Goal: Task Accomplishment & Management: Manage account settings

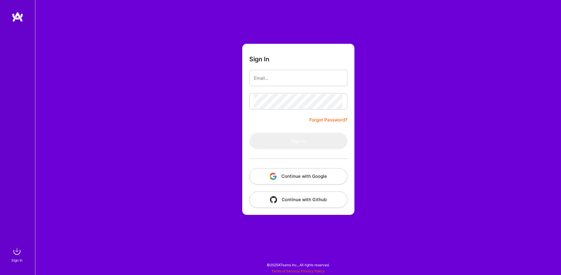
click at [272, 78] on input "email" at bounding box center [298, 78] width 89 height 15
type input "[EMAIL_ADDRESS][DOMAIN_NAME]"
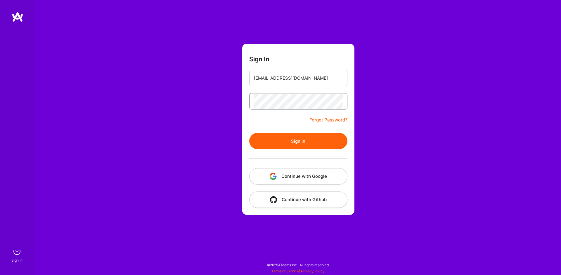
click at [249, 133] on button "Sign In" at bounding box center [298, 141] width 98 height 16
click at [199, 88] on div "Sign In [EMAIL_ADDRESS][DOMAIN_NAME] Forgot Password? Sign In Continue with Goo…" at bounding box center [298, 137] width 526 height 275
click at [249, 133] on button "Sign In" at bounding box center [298, 141] width 98 height 16
click at [316, 123] on link "Forgot Password?" at bounding box center [328, 120] width 38 height 7
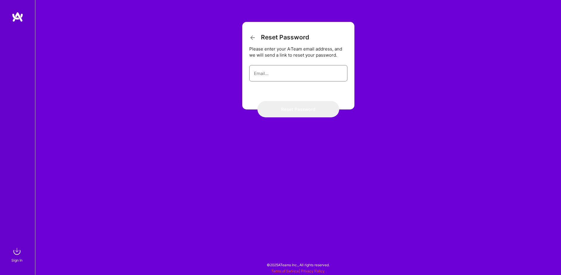
click at [278, 76] on input "email" at bounding box center [298, 73] width 89 height 15
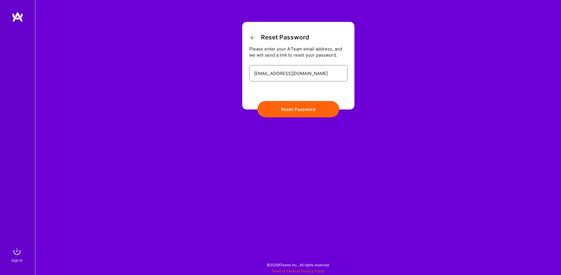
type input "[EMAIL_ADDRESS][DOMAIN_NAME]"
click at [257, 101] on button "Reset Password" at bounding box center [298, 109] width 82 height 16
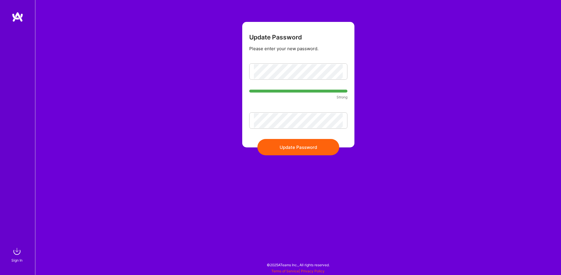
click at [293, 147] on button "Update Password" at bounding box center [298, 147] width 82 height 16
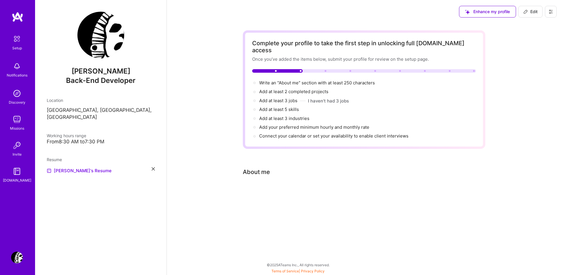
click at [15, 173] on img at bounding box center [17, 172] width 12 height 12
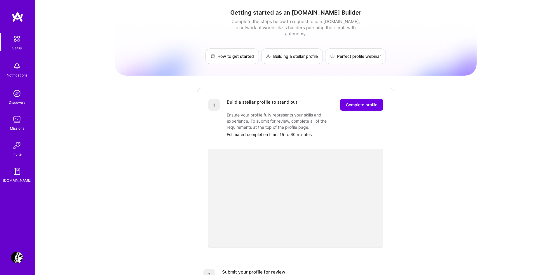
click at [18, 38] on img at bounding box center [17, 39] width 12 height 12
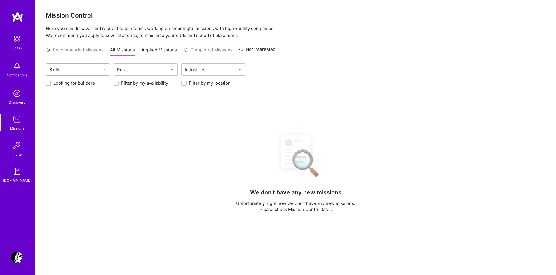
click at [80, 69] on div "Skills" at bounding box center [73, 70] width 55 height 12
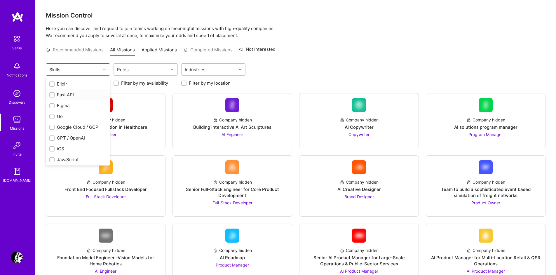
scroll to position [245, 0]
click at [56, 114] on div "Go" at bounding box center [77, 115] width 57 height 6
checkbox input "true"
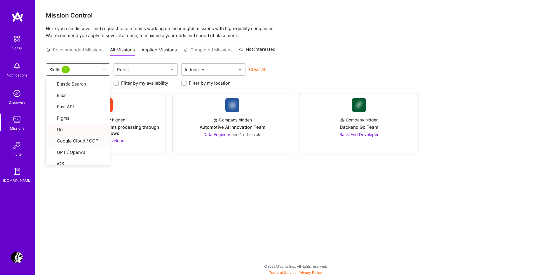
click at [202, 205] on div "option Go, selected. option Google Cloud / GCP focused, 27 of 73. 73 results av…" at bounding box center [295, 166] width 521 height 220
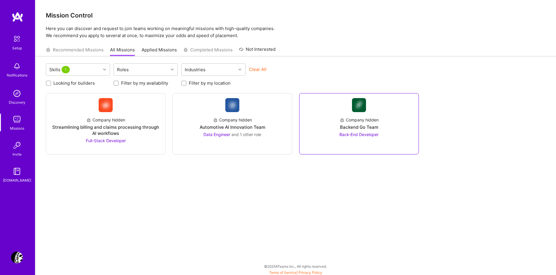
click at [353, 146] on div at bounding box center [359, 146] width 110 height 5
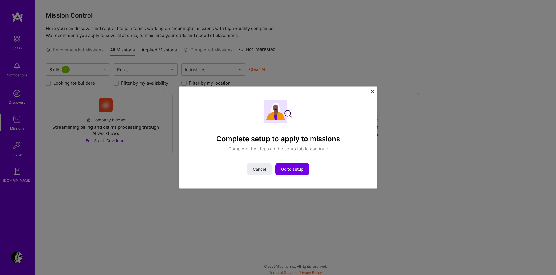
click at [372, 91] on img "Close" at bounding box center [372, 91] width 3 height 3
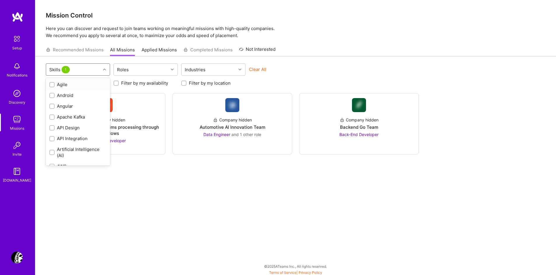
click at [86, 69] on div "Skills 1" at bounding box center [73, 70] width 55 height 12
click at [51, 115] on input "checkbox" at bounding box center [52, 115] width 5 height 5
checkbox input "false"
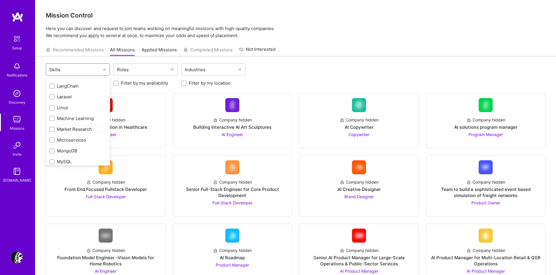
scroll to position [385, 0]
click at [54, 148] on div at bounding box center [51, 148] width 5 height 5
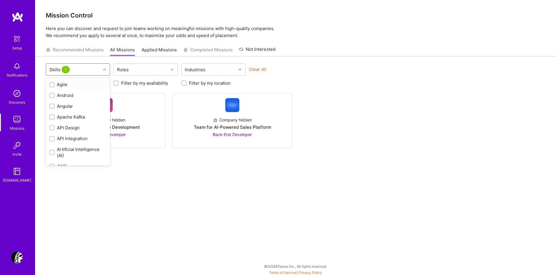
click at [84, 70] on div "Skills 1" at bounding box center [73, 70] width 55 height 12
click at [64, 96] on div "Docker" at bounding box center [77, 96] width 57 height 6
checkbox input "true"
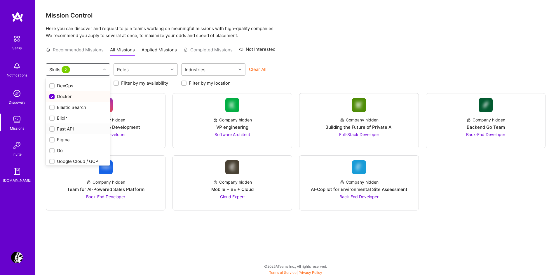
scroll to position [245, 0]
click at [67, 116] on div "Go" at bounding box center [77, 115] width 57 height 6
checkbox input "true"
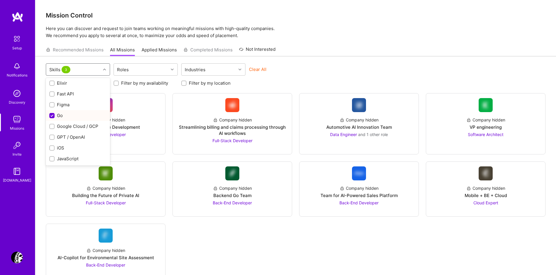
scroll to position [280, 0]
click at [69, 125] on div "JavaScript" at bounding box center [77, 124] width 57 height 6
checkbox input "true"
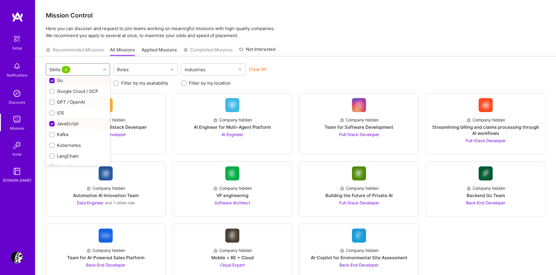
scroll to position [245, 0]
click at [60, 118] on div "Go" at bounding box center [77, 115] width 57 height 6
checkbox input "false"
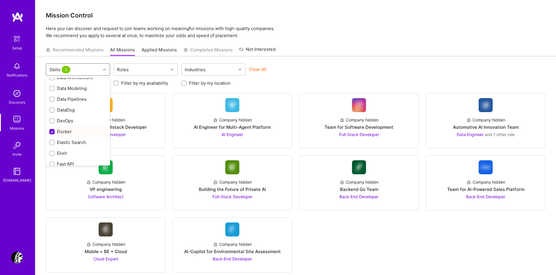
click at [65, 134] on div "Docker" at bounding box center [77, 131] width 57 height 6
checkbox input "false"
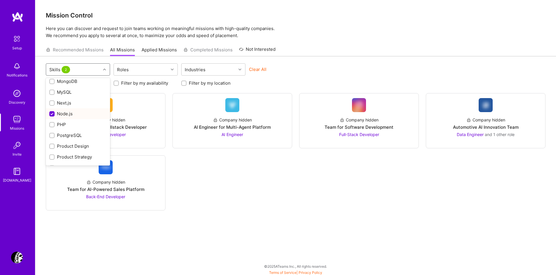
scroll to position [421, 0]
click at [68, 115] on div "Node.js" at bounding box center [77, 113] width 57 height 6
checkbox input "false"
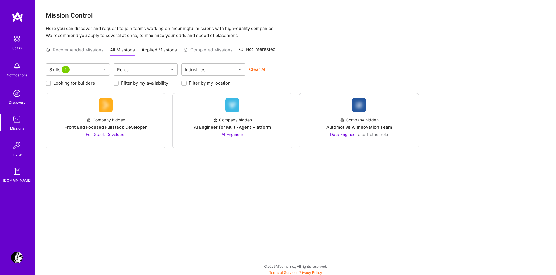
click at [220, 172] on div "Skills 1 Roles Industries Clear All Looking for builders Filter by my availabil…" at bounding box center [295, 166] width 521 height 220
click at [160, 51] on link "Applied Missions" at bounding box center [159, 52] width 35 height 10
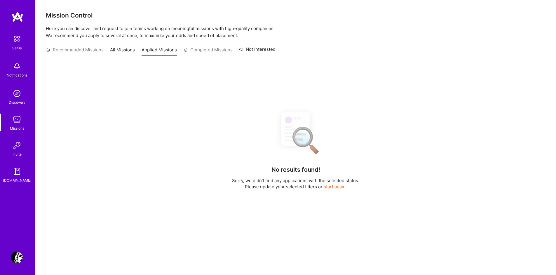
click at [124, 51] on link "All Missions" at bounding box center [122, 52] width 25 height 10
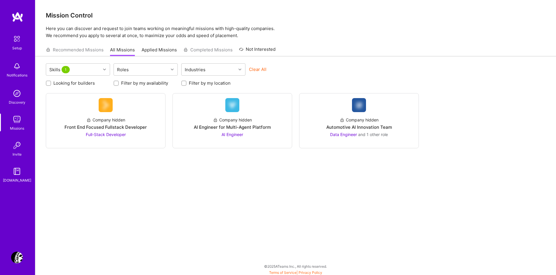
click at [74, 49] on div "Recommended Missions All Missions Applied Missions Completed Missions Not Inter…" at bounding box center [161, 50] width 230 height 13
click at [18, 44] on img at bounding box center [17, 39] width 12 height 12
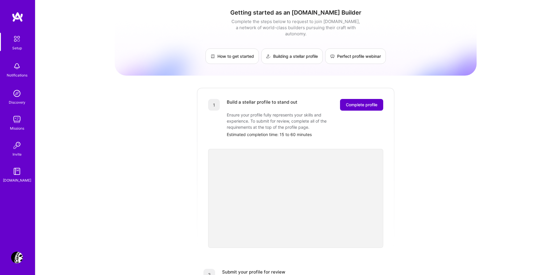
click at [352, 102] on span "Complete profile" at bounding box center [362, 105] width 32 height 6
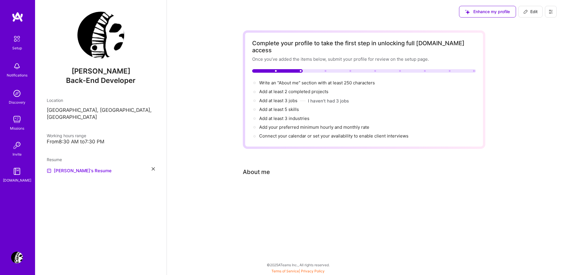
click at [474, 15] on span "Enhance my profile" at bounding box center [487, 12] width 45 height 6
click at [291, 80] on span "Write an "About me" section with at least 250 characters →" at bounding box center [320, 83] width 122 height 6
select select "US"
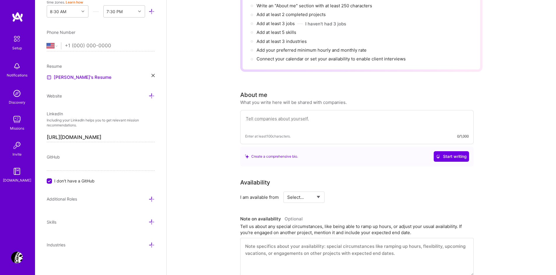
scroll to position [55, 0]
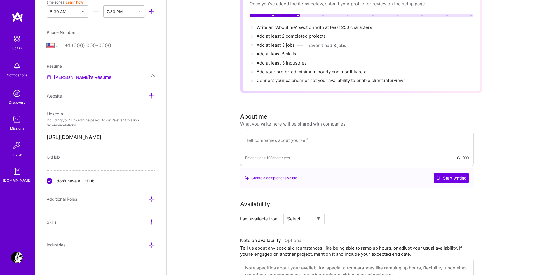
click at [276, 137] on textarea at bounding box center [357, 143] width 224 height 13
click at [272, 137] on textarea at bounding box center [357, 143] width 224 height 13
paste textarea "I’m a Software Engineer with experience working in international teams and buil…"
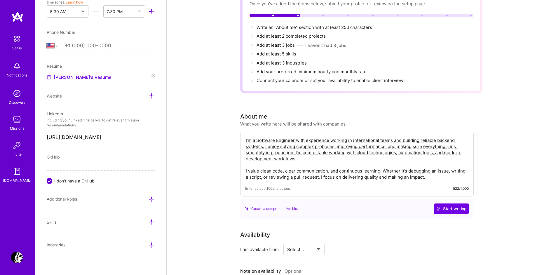
click at [441, 169] on textarea "I’m a Software Engineer with experience working in international teams and buil…" at bounding box center [357, 159] width 224 height 44
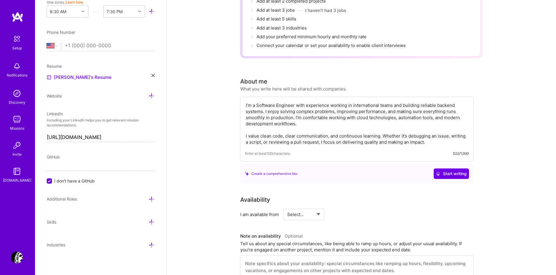
type textarea "I’m a Software Engineer with experience working in international teams and buil…"
select select "Right Now"
click at [287, 207] on select "Select... Right Now Future Date Not Available" at bounding box center [304, 214] width 34 height 15
click at [349, 209] on input at bounding box center [357, 214] width 35 height 11
drag, startPoint x: 350, startPoint y: 208, endPoint x: 342, endPoint y: 207, distance: 8.5
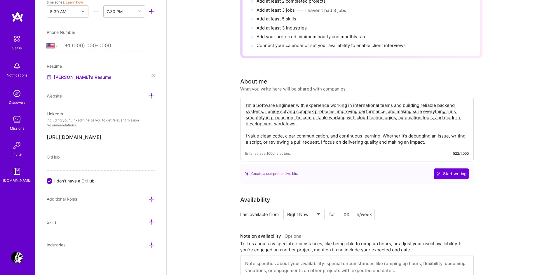
click at [341, 209] on input at bounding box center [357, 214] width 35 height 11
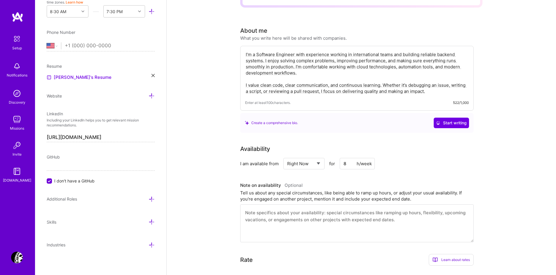
scroll to position [161, 0]
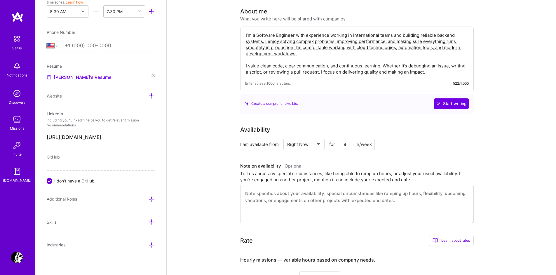
click at [276, 192] on textarea at bounding box center [357, 204] width 234 height 38
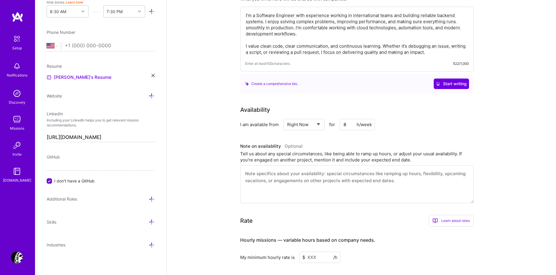
scroll to position [196, 0]
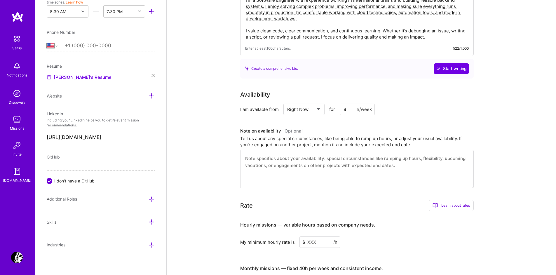
drag, startPoint x: 346, startPoint y: 100, endPoint x: 341, endPoint y: 101, distance: 4.8
click at [341, 104] on input "8" at bounding box center [357, 109] width 35 height 11
type input "5"
click at [300, 165] on textarea at bounding box center [357, 169] width 234 height 38
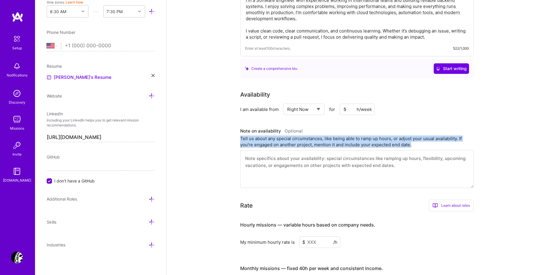
drag, startPoint x: 241, startPoint y: 133, endPoint x: 405, endPoint y: 144, distance: 164.5
click at [405, 144] on div "Note on availability Optional Tell us about any special circumstances, like bei…" at bounding box center [357, 157] width 234 height 61
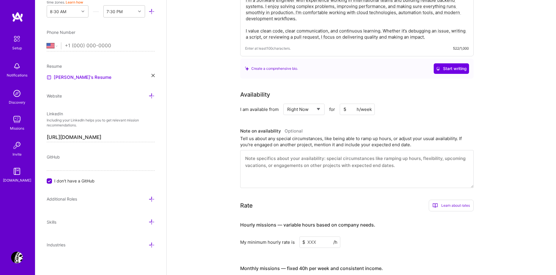
click at [270, 158] on textarea at bounding box center [357, 169] width 234 height 38
paste textarea "I'm currently available for new opportunities and can ramp up hours quickly dep…"
click at [287, 166] on textarea "I'm currently available for new opportunities and can ramp up hours quickly dep…" at bounding box center [357, 169] width 234 height 38
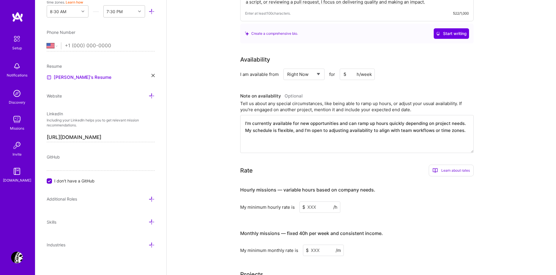
type textarea "I'm currently available for new opportunities and can ramp up hours quickly dep…"
click at [314, 202] on input at bounding box center [320, 207] width 41 height 11
drag, startPoint x: 240, startPoint y: 200, endPoint x: 295, endPoint y: 202, distance: 55.2
click at [295, 202] on div "Complete your profile to take the first step in unlocking full A.Team access On…" at bounding box center [362, 79] width 390 height 572
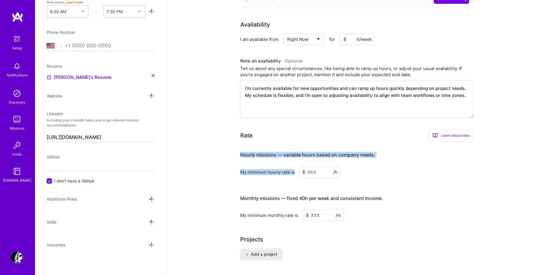
drag, startPoint x: 237, startPoint y: 148, endPoint x: 295, endPoint y: 169, distance: 61.5
click at [295, 169] on div "Complete your profile to take the first step in unlocking full A.Team access On…" at bounding box center [362, 44] width 390 height 572
click at [313, 166] on input at bounding box center [320, 171] width 41 height 11
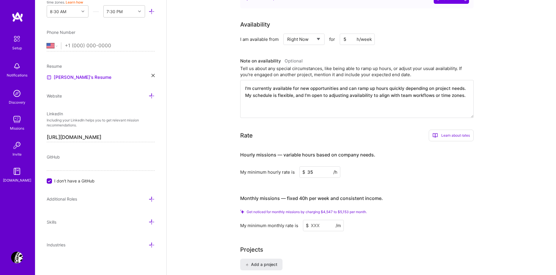
type input "35"
drag, startPoint x: 247, startPoint y: 205, endPoint x: 369, endPoint y: 207, distance: 121.8
click at [367, 210] on span "Get noticed for monthly missions by charging $4,547 to $5,153 per month." at bounding box center [307, 212] width 120 height 4
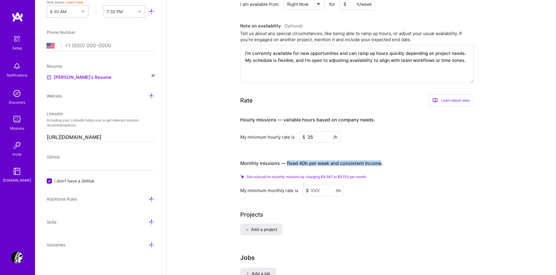
drag, startPoint x: 287, startPoint y: 157, endPoint x: 381, endPoint y: 157, distance: 94.3
click at [381, 161] on h4 "Monthly missions — fixed 40h per week and consistent income." at bounding box center [311, 164] width 143 height 6
click at [399, 165] on h3 "Monthly missions — fixed 40h per week and consistent income." at bounding box center [357, 163] width 234 height 18
click at [264, 175] on span "Get noticed for monthly missions by charging $4,547 to $5,153 per month." at bounding box center [307, 177] width 120 height 4
click at [273, 175] on span "Get noticed for monthly missions by charging $4,547 to $5,153 per month." at bounding box center [307, 177] width 120 height 4
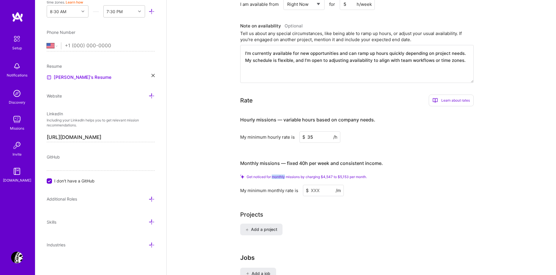
click at [273, 175] on span "Get noticed for monthly missions by charging $4,547 to $5,153 per month." at bounding box center [307, 177] width 120 height 4
click at [300, 175] on span "Get noticed for monthly missions by charging $4,547 to $5,153 per month." at bounding box center [307, 177] width 120 height 4
click at [254, 175] on span "Get noticed for monthly missions by charging $4,547 to $5,153 per month." at bounding box center [307, 177] width 120 height 4
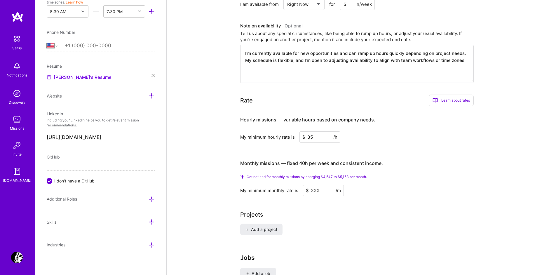
click at [274, 175] on span "Get noticed for monthly missions by charging $4,547 to $5,153 per month." at bounding box center [307, 177] width 120 height 4
click at [324, 185] on input at bounding box center [323, 190] width 41 height 11
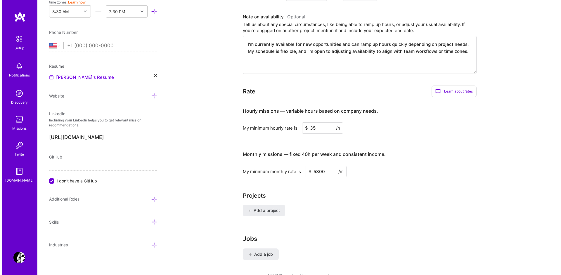
scroll to position [330, 0]
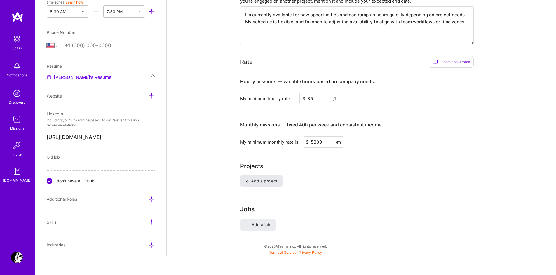
type input "5300"
click at [267, 178] on span "Add a project" at bounding box center [262, 181] width 32 height 6
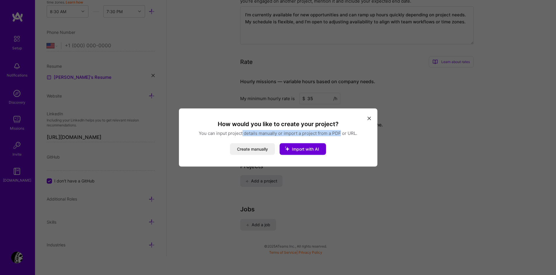
drag, startPoint x: 244, startPoint y: 134, endPoint x: 341, endPoint y: 134, distance: 97.8
click at [341, 134] on p "You can input project details manually or import a project from a PDF or URL." at bounding box center [278, 133] width 185 height 6
click at [241, 149] on button "Create manually" at bounding box center [252, 149] width 45 height 12
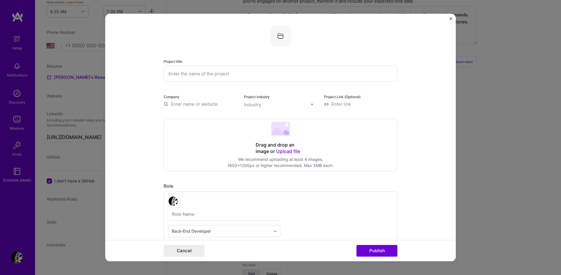
click at [187, 75] on input "text" at bounding box center [281, 74] width 234 height 16
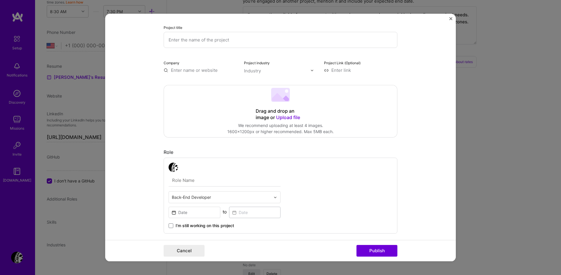
scroll to position [35, 0]
click at [192, 70] on input "text" at bounding box center [200, 69] width 73 height 6
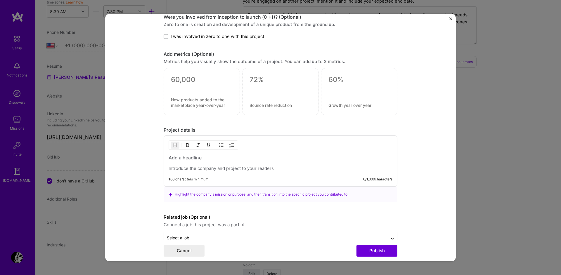
scroll to position [365, 0]
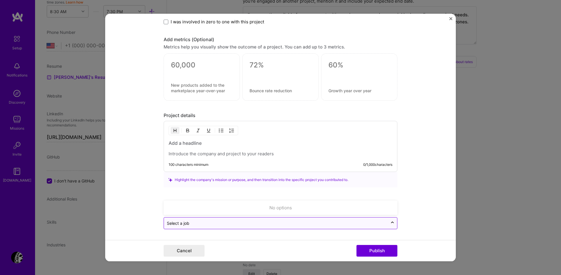
click at [178, 221] on div "Select a job" at bounding box center [178, 223] width 22 height 6
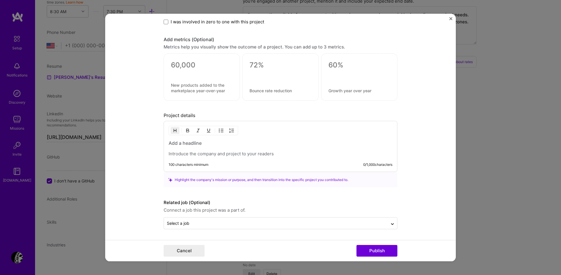
click at [137, 200] on form "Project title Company Project industry Industry Project Link (Optional) Drag an…" at bounding box center [280, 138] width 350 height 248
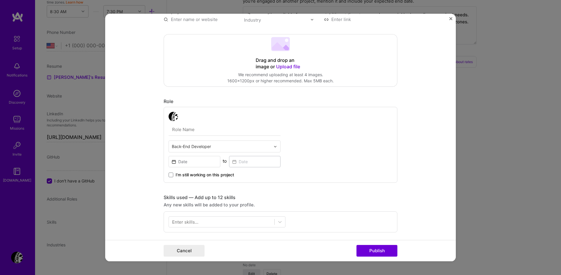
scroll to position [0, 0]
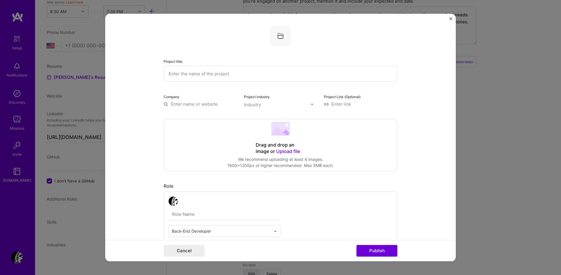
click at [194, 78] on input "text" at bounding box center [281, 74] width 234 height 16
click at [171, 75] on input "text" at bounding box center [281, 74] width 234 height 16
click at [187, 76] on input "text" at bounding box center [281, 74] width 234 height 16
type input "LaConcha"
click at [177, 104] on input "text" at bounding box center [200, 104] width 73 height 6
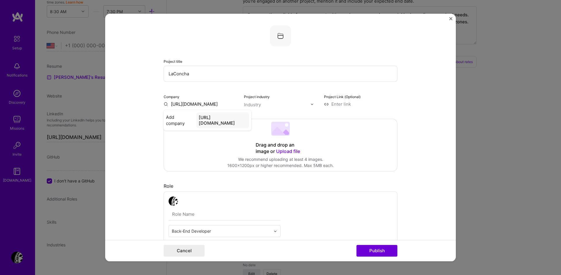
type input "https://laconcha.paranoids.us"
click at [246, 103] on div "Industry" at bounding box center [252, 105] width 17 height 6
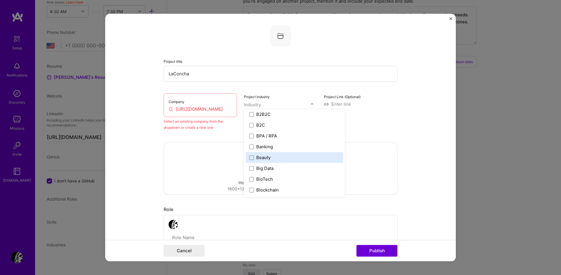
scroll to position [140, 0]
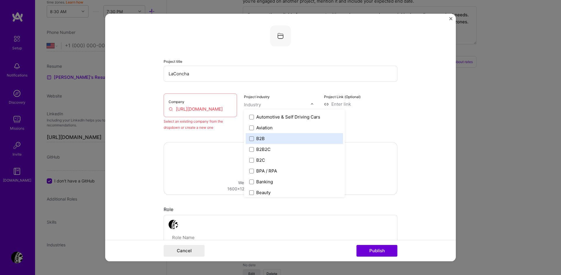
click at [275, 139] on label "B2B" at bounding box center [294, 139] width 90 height 6
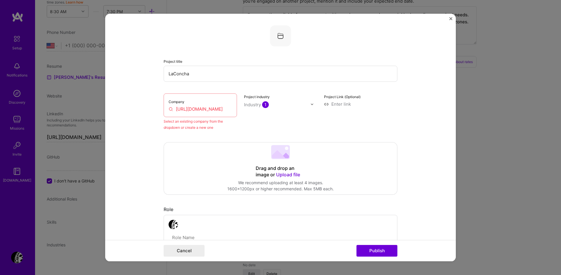
click at [365, 105] on input at bounding box center [360, 104] width 73 height 6
click at [196, 110] on input "https://laconcha.paranoids.us" at bounding box center [200, 109] width 63 height 6
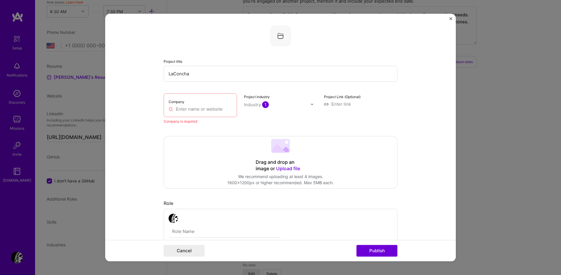
paste input "https://laconcha.paranoids.us"
type input "https://laconcha.paranoids.us"
click at [177, 110] on input "text" at bounding box center [200, 109] width 63 height 6
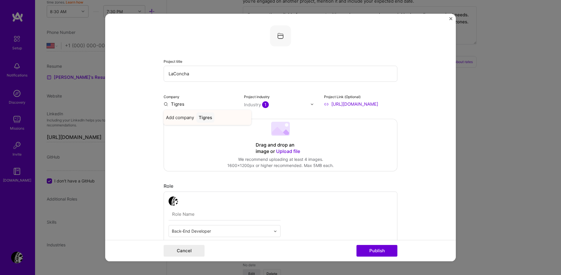
type input "Tigres"
click at [205, 119] on div "Tigres" at bounding box center [205, 117] width 18 height 10
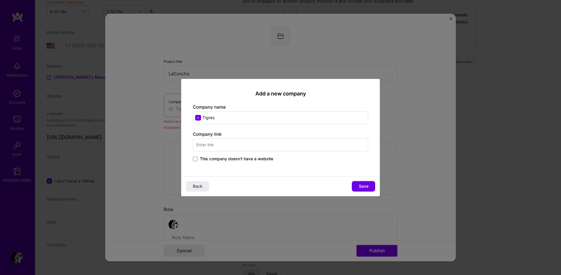
click at [220, 147] on input "text" at bounding box center [280, 144] width 175 height 13
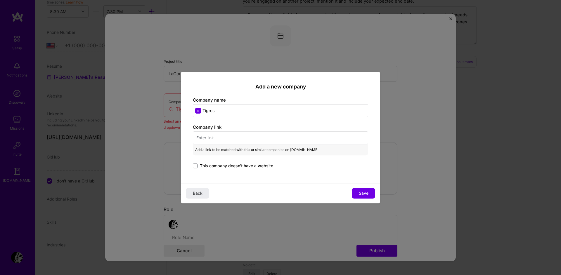
click at [180, 154] on div "Add a new company Company name Tigres Company link Add a link to be matched wit…" at bounding box center [280, 137] width 561 height 275
click at [205, 134] on input "text" at bounding box center [280, 137] width 175 height 13
click at [196, 168] on span at bounding box center [195, 166] width 5 height 5
click at [0, 0] on input "This company doesn't have a website" at bounding box center [0, 0] width 0 height 0
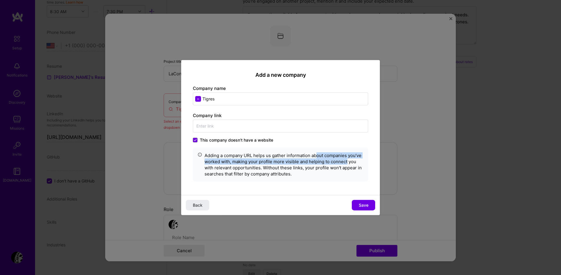
drag, startPoint x: 324, startPoint y: 159, endPoint x: 347, endPoint y: 163, distance: 23.2
click at [347, 163] on div "Adding a company URL helps us gather information about companies you’ve worked …" at bounding box center [283, 164] width 159 height 25
click at [254, 172] on div "Adding a company URL helps us gather information about companies you’ve worked …" at bounding box center [283, 164] width 159 height 25
drag, startPoint x: 272, startPoint y: 175, endPoint x: 292, endPoint y: 179, distance: 19.9
click at [292, 179] on div "Adding a company URL helps us gather information about companies you’ve worked …" at bounding box center [280, 164] width 175 height 34
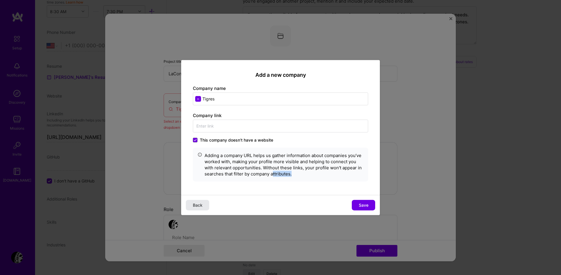
click at [206, 205] on button "Back" at bounding box center [197, 205] width 23 height 11
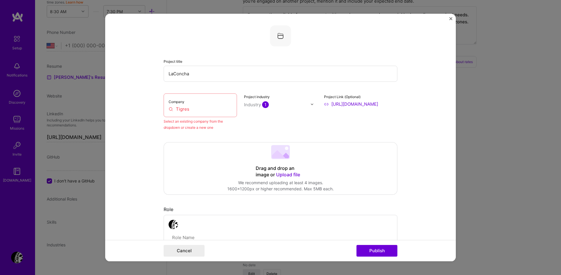
click at [194, 107] on input "Tigres" at bounding box center [200, 109] width 63 height 6
drag, startPoint x: 200, startPoint y: 111, endPoint x: 140, endPoint y: 103, distance: 61.0
click at [140, 103] on form "Project title LaConcha Company Tigres Select an existing company from the dropd…" at bounding box center [280, 138] width 350 height 248
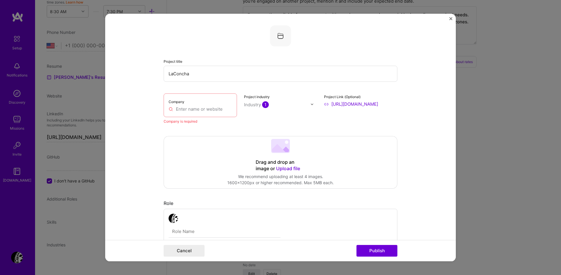
click at [285, 167] on span "Upload file" at bounding box center [288, 169] width 24 height 6
click at [189, 110] on input "text" at bounding box center [200, 109] width 63 height 6
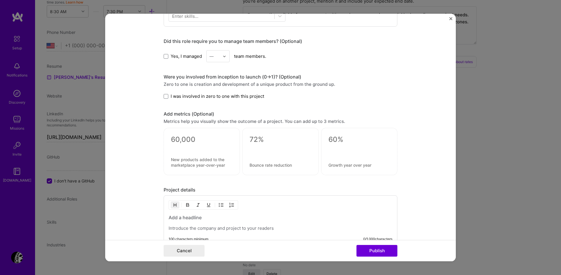
scroll to position [242, 0]
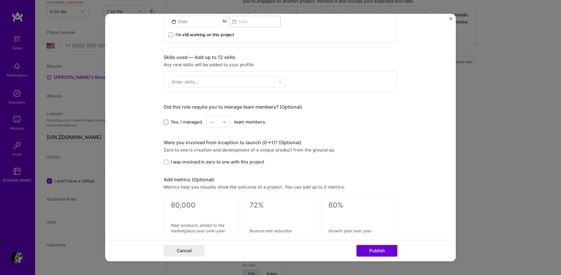
click at [164, 122] on span at bounding box center [166, 122] width 5 height 5
click at [0, 0] on input "Yes, I managed" at bounding box center [0, 0] width 0 height 0
click at [209, 121] on div "—" at bounding box center [211, 122] width 4 height 6
click at [217, 145] on div "2" at bounding box center [218, 148] width 20 height 11
drag, startPoint x: 245, startPoint y: 143, endPoint x: 287, endPoint y: 144, distance: 41.8
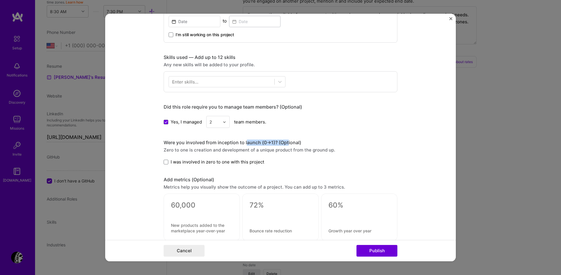
click at [287, 144] on div "Were you involved from inception to launch (0 -> 1)? (Optional)" at bounding box center [281, 143] width 234 height 6
drag, startPoint x: 211, startPoint y: 146, endPoint x: 225, endPoint y: 147, distance: 13.8
click at [225, 147] on div "Were you involved from inception to launch (0 -> 1)? (Optional) Zero to one is …" at bounding box center [281, 152] width 234 height 25
click at [225, 157] on div "Were you involved from inception to launch (0 -> 1)? (Optional) Zero to one is …" at bounding box center [281, 152] width 234 height 25
click at [174, 162] on span "I was involved in zero to one with this project" at bounding box center [217, 162] width 93 height 6
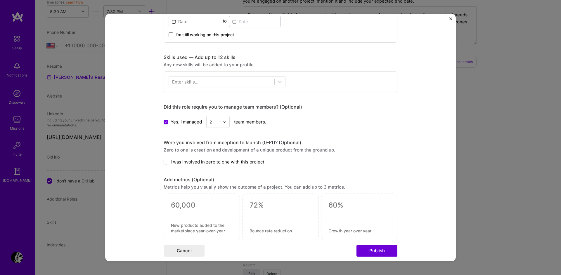
click at [0, 0] on input "I was involved in zero to one with this project" at bounding box center [0, 0] width 0 height 0
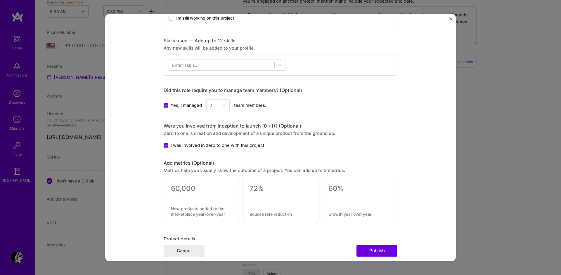
scroll to position [277, 0]
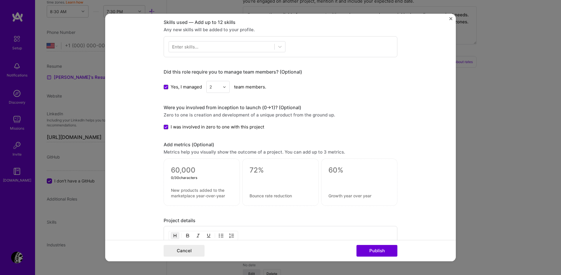
click at [199, 170] on textarea at bounding box center [202, 170] width 62 height 9
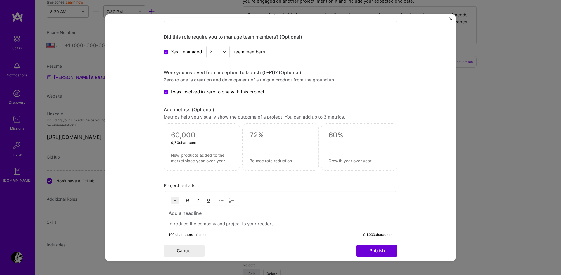
click at [345, 161] on textarea at bounding box center [359, 161] width 62 height 6
click at [267, 162] on textarea at bounding box center [280, 161] width 62 height 6
click at [200, 161] on textarea at bounding box center [202, 158] width 62 height 11
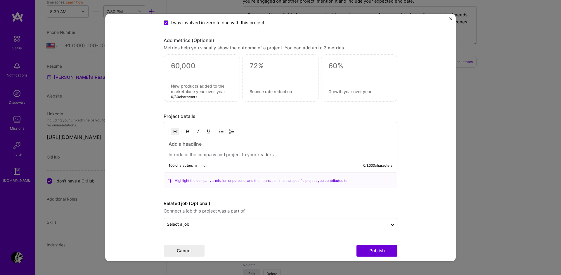
scroll to position [382, 0]
click at [203, 156] on p at bounding box center [281, 154] width 224 height 6
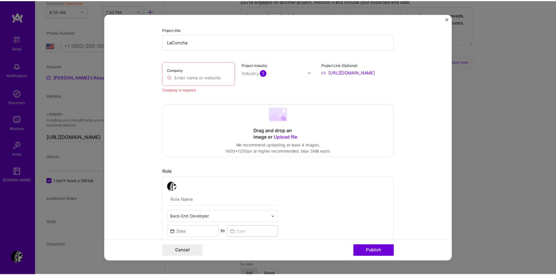
scroll to position [0, 0]
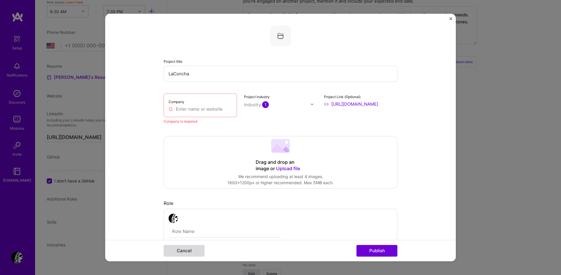
click at [187, 249] on button "Cancel" at bounding box center [184, 251] width 41 height 12
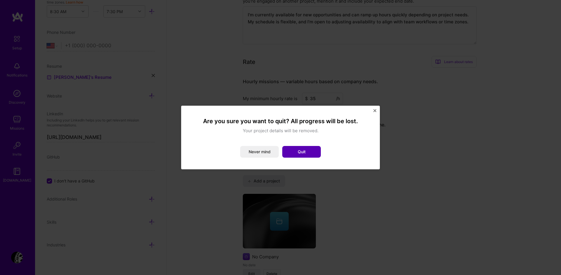
click at [304, 154] on button "Quit" at bounding box center [301, 152] width 39 height 12
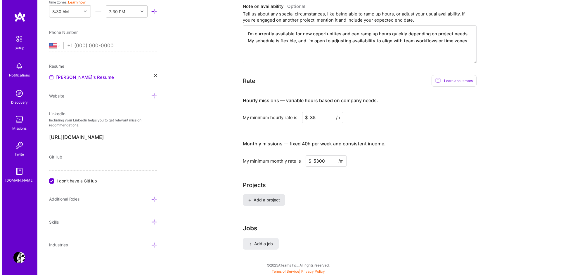
scroll to position [330, 0]
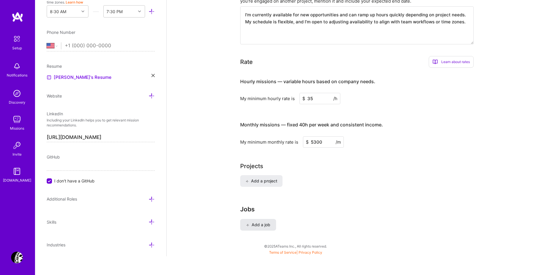
click at [265, 222] on span "Add a job" at bounding box center [258, 225] width 24 height 6
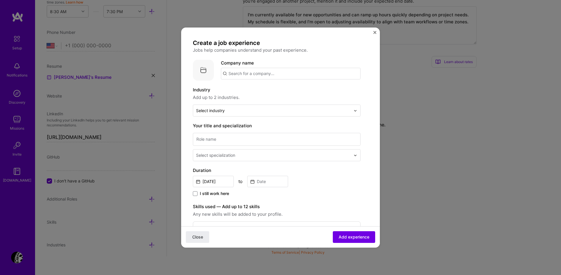
click at [249, 74] on input "text" at bounding box center [291, 74] width 140 height 12
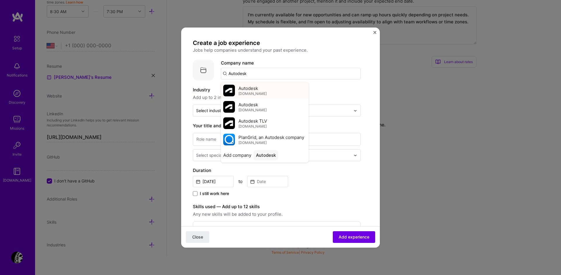
type input "Autodesk"
click at [255, 90] on span "Autodesk" at bounding box center [248, 88] width 20 height 6
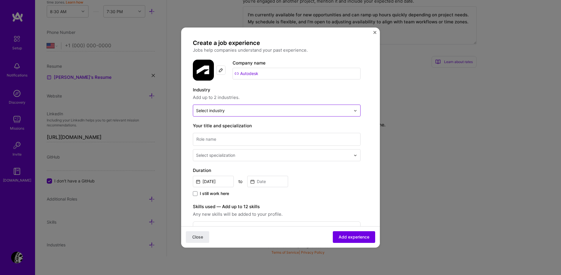
click at [230, 113] on input "text" at bounding box center [273, 110] width 154 height 6
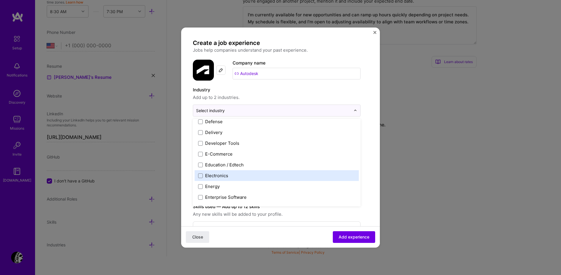
scroll to position [526, 0]
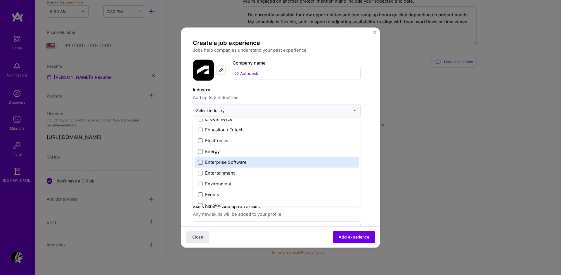
click at [249, 161] on label "Enterprise Software" at bounding box center [276, 162] width 157 height 6
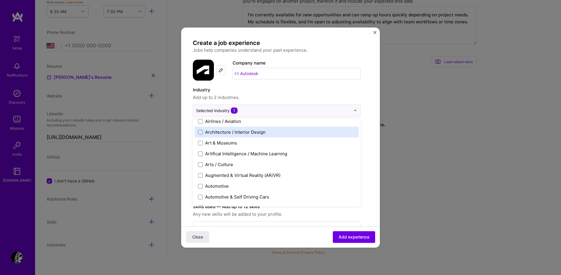
scroll to position [70, 0]
click at [257, 134] on div "Architecture / Interior Design" at bounding box center [235, 131] width 60 height 6
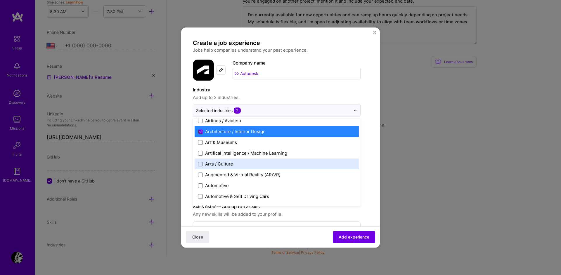
click at [252, 161] on label "Arts / Culture" at bounding box center [276, 164] width 157 height 6
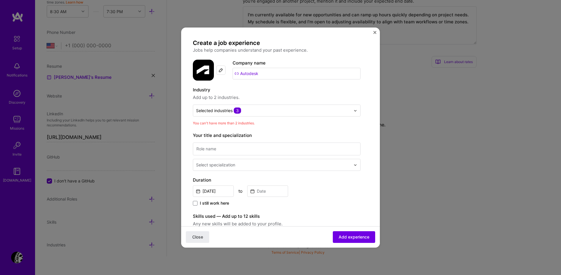
click at [371, 167] on form "Create a job experience Jobs help companies understand your past experience. Co…" at bounding box center [280, 236] width 199 height 394
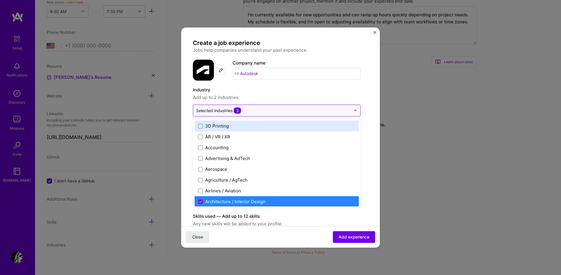
click at [265, 113] on input "text" at bounding box center [273, 110] width 154 height 6
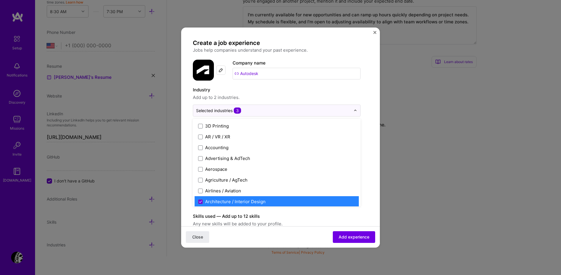
click at [228, 199] on div "Architecture / Interior Design" at bounding box center [235, 202] width 60 height 6
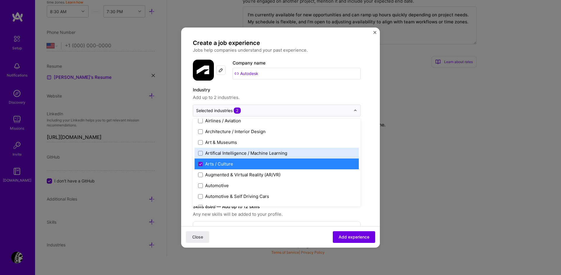
scroll to position [105, 0]
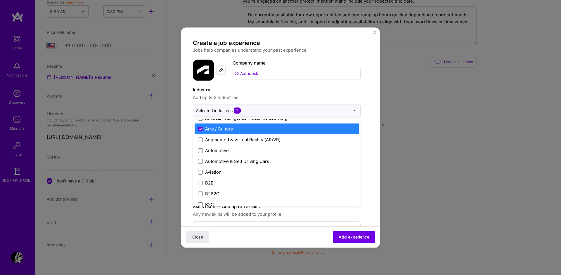
click at [222, 131] on div "Arts / Culture" at bounding box center [219, 129] width 28 height 6
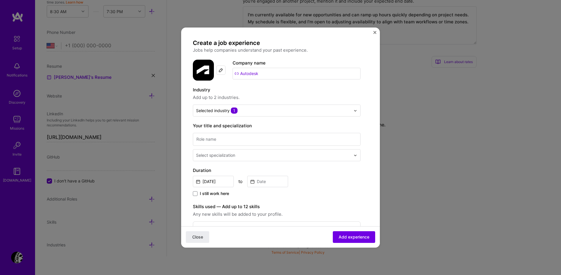
click at [368, 109] on form "Create a job experience Jobs help companies understand your past experience. Co…" at bounding box center [280, 231] width 199 height 385
click at [237, 141] on input at bounding box center [277, 139] width 168 height 13
type input "r"
type input "Sr Software Engineer"
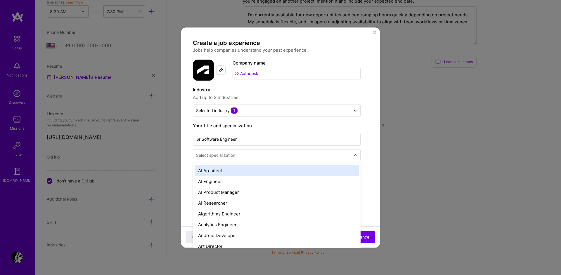
click at [247, 152] on input "text" at bounding box center [274, 155] width 156 height 6
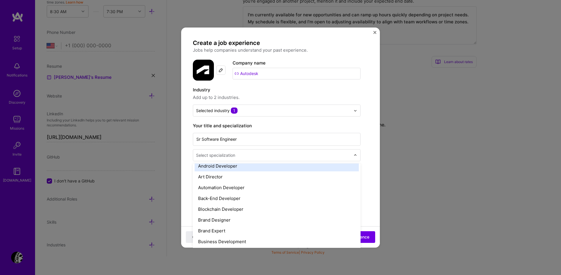
scroll to position [70, 0]
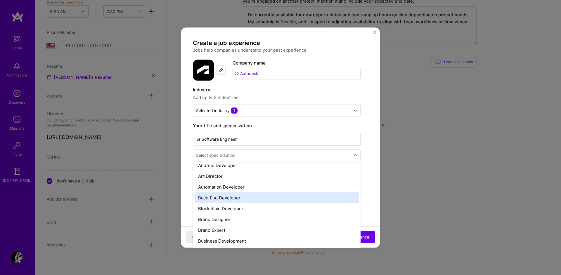
click at [241, 197] on div "Back-End Developer" at bounding box center [276, 197] width 164 height 11
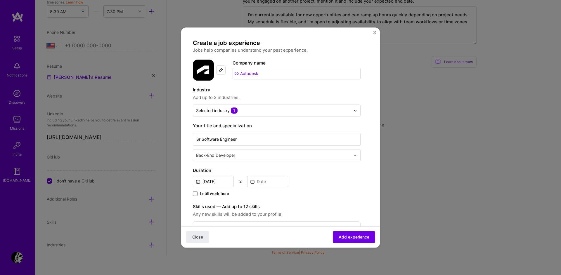
click at [272, 155] on input "text" at bounding box center [274, 155] width 156 height 6
click at [367, 160] on form "Create a job experience Jobs help companies understand your past experience. Co…" at bounding box center [280, 231] width 199 height 385
click at [217, 183] on input "Sep, 2025" at bounding box center [213, 181] width 41 height 11
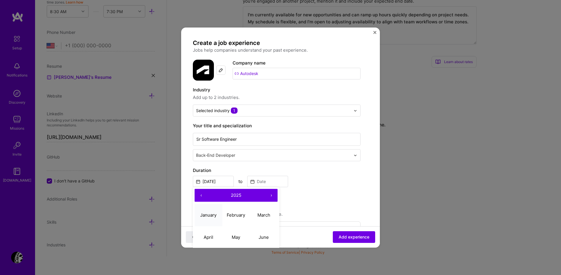
click at [205, 219] on button "January" at bounding box center [208, 215] width 28 height 22
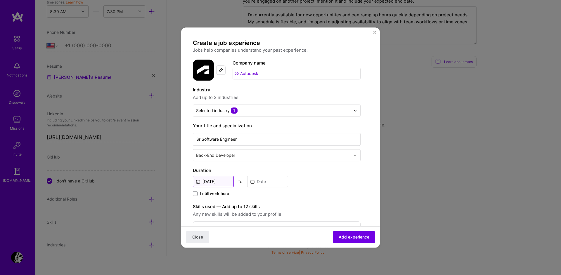
click at [215, 182] on input "Jan, 2025" at bounding box center [213, 181] width 41 height 11
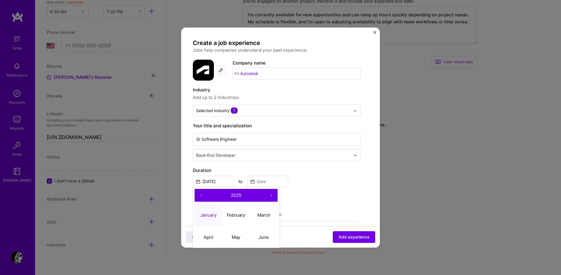
click at [237, 197] on span "2025" at bounding box center [236, 195] width 11 height 6
click at [212, 239] on button "2024" at bounding box center [208, 237] width 28 height 22
click at [206, 217] on abbr "January" at bounding box center [208, 215] width 16 height 6
type input "Jan, 2024"
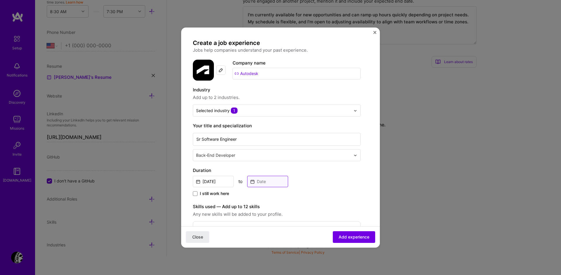
click at [258, 181] on input at bounding box center [267, 181] width 41 height 11
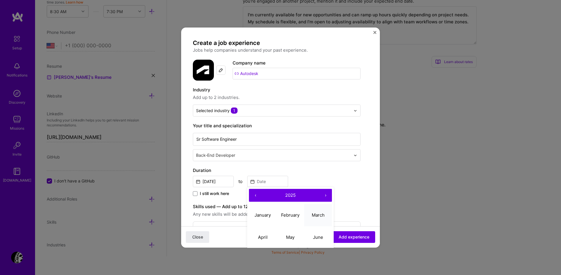
click at [317, 216] on abbr "March" at bounding box center [318, 215] width 13 height 6
type input "Mar, 2025"
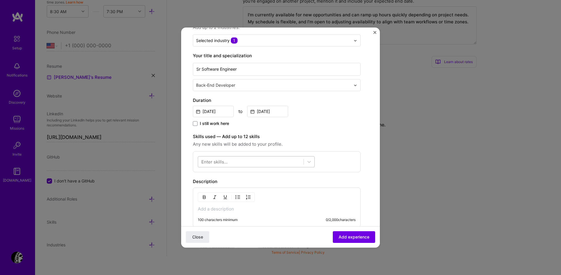
click at [251, 161] on div at bounding box center [250, 162] width 105 height 10
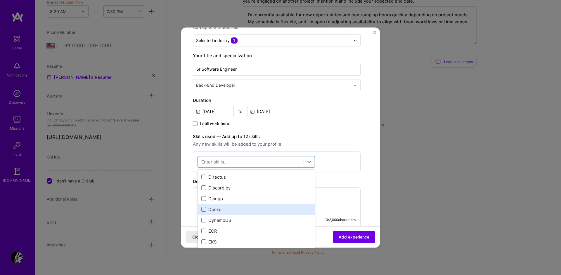
click at [222, 211] on div "Docker" at bounding box center [256, 209] width 110 height 6
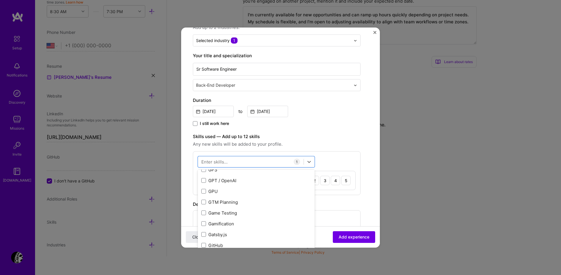
scroll to position [1542, 0]
click at [240, 211] on div "GitHub" at bounding box center [256, 210] width 110 height 6
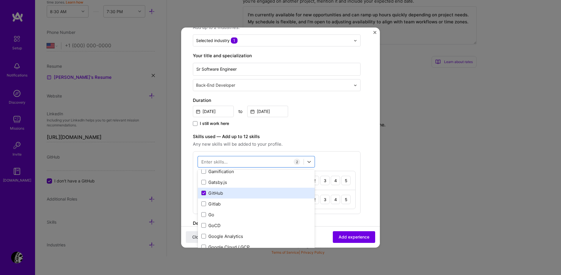
scroll to position [1577, 0]
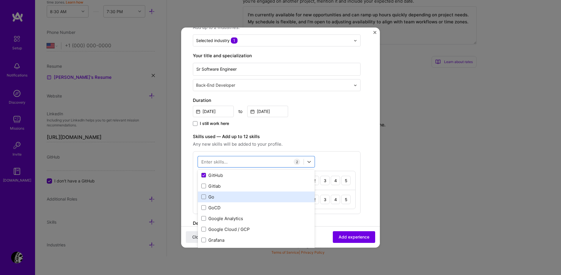
click at [237, 200] on div "Go" at bounding box center [256, 197] width 110 height 6
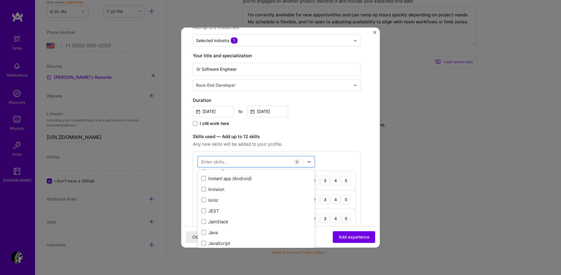
scroll to position [1857, 0]
click at [242, 208] on div "JavaScript" at bounding box center [256, 208] width 110 height 6
click at [242, 208] on div "Load Testing" at bounding box center [256, 206] width 110 height 6
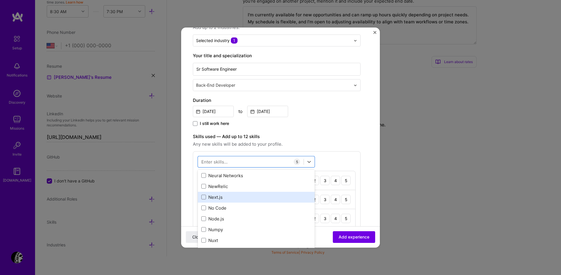
scroll to position [2383, 0]
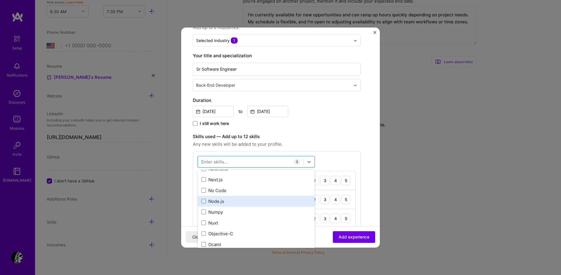
click at [239, 203] on div "Node.js" at bounding box center [256, 201] width 110 height 6
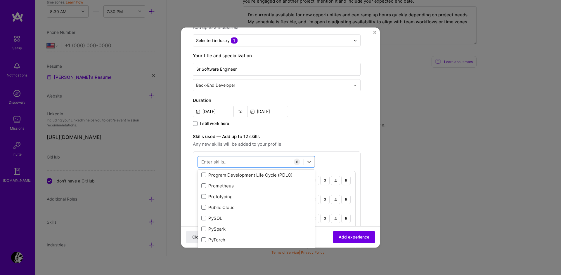
scroll to position [2769, 0]
click at [244, 214] on div "Python" at bounding box center [256, 216] width 110 height 6
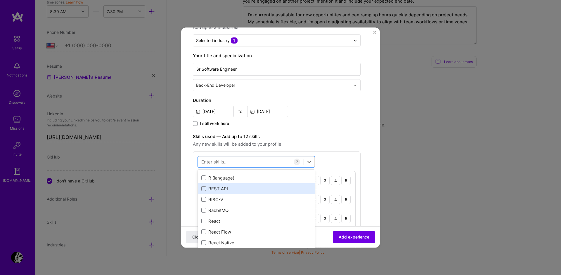
click at [237, 188] on div "REST API" at bounding box center [256, 189] width 110 height 6
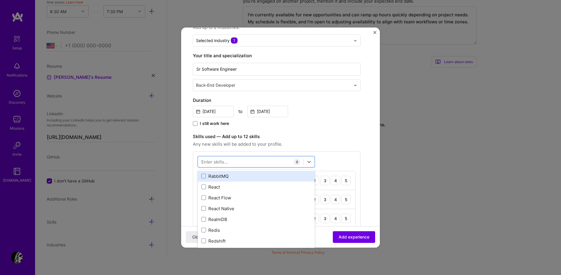
scroll to position [2874, 0]
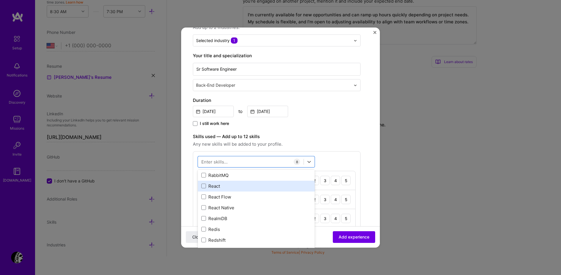
click at [241, 186] on div "React" at bounding box center [256, 186] width 110 height 6
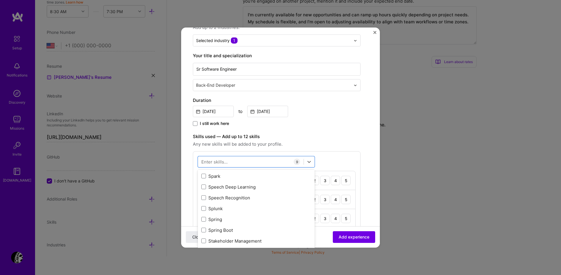
scroll to position [3399, 0]
click at [358, 124] on div "I still work here" at bounding box center [277, 124] width 168 height 7
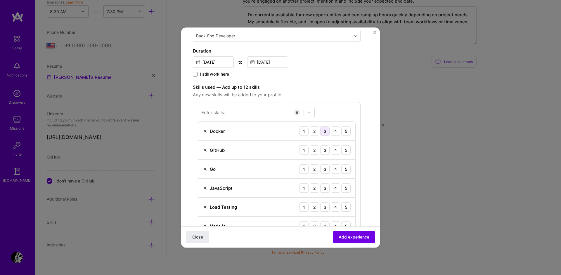
scroll to position [105, 0]
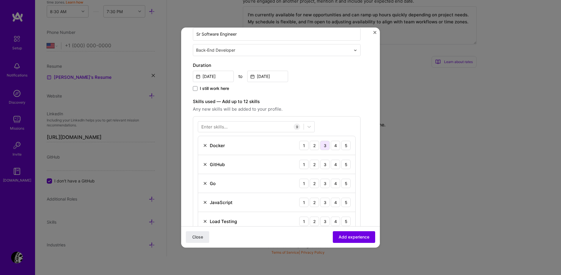
click at [326, 148] on div "3" at bounding box center [324, 145] width 9 height 9
click at [346, 165] on div "5" at bounding box center [345, 164] width 9 height 9
click at [333, 185] on div "4" at bounding box center [335, 183] width 9 height 9
click at [344, 205] on div "5" at bounding box center [345, 202] width 9 height 9
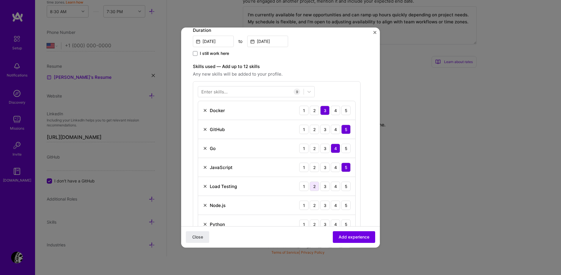
click at [311, 187] on div "2" at bounding box center [314, 186] width 9 height 9
click at [347, 206] on div "5" at bounding box center [345, 205] width 9 height 9
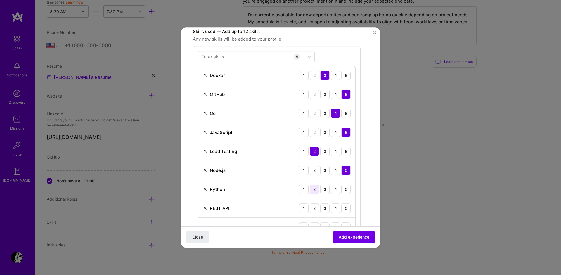
click at [313, 190] on div "2" at bounding box center [314, 189] width 9 height 9
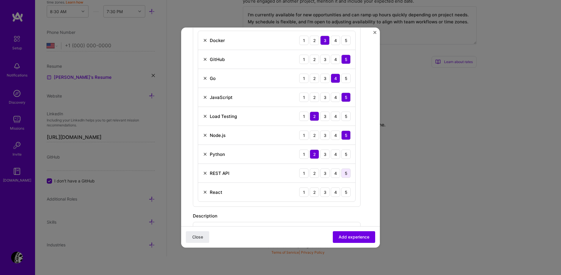
click at [345, 172] on div "5" at bounding box center [345, 173] width 9 height 9
click at [337, 193] on div "4" at bounding box center [335, 191] width 9 height 9
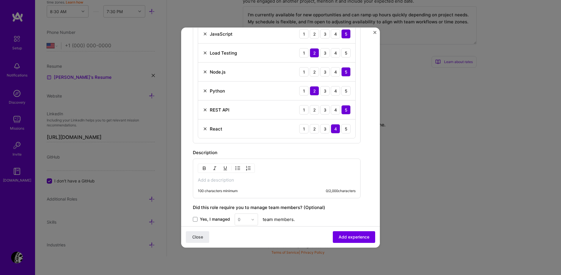
scroll to position [280, 0]
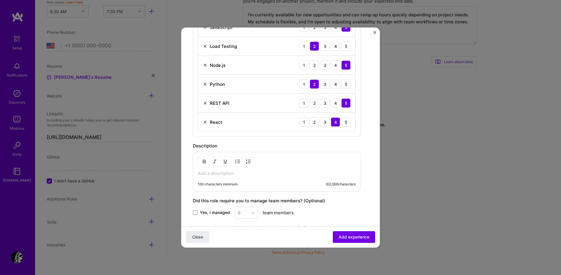
click at [221, 175] on p at bounding box center [277, 174] width 158 height 6
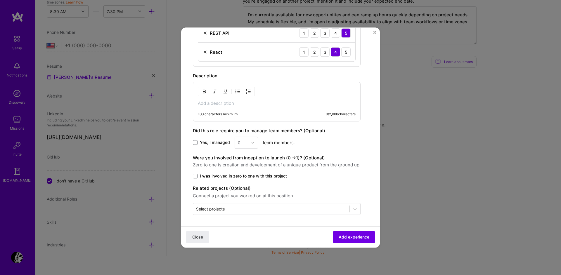
scroll to position [351, 0]
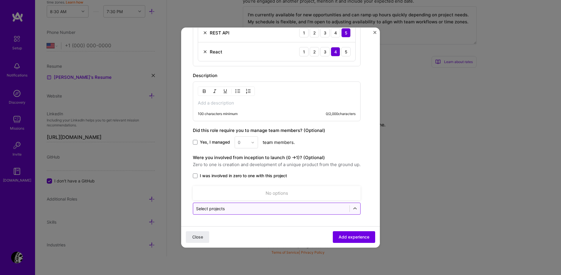
click at [325, 207] on input "text" at bounding box center [271, 209] width 150 height 6
click at [357, 173] on label "I was involved in zero to one with this project" at bounding box center [277, 176] width 168 height 6
click at [0, 0] on input "I was involved in zero to one with this project" at bounding box center [0, 0] width 0 height 0
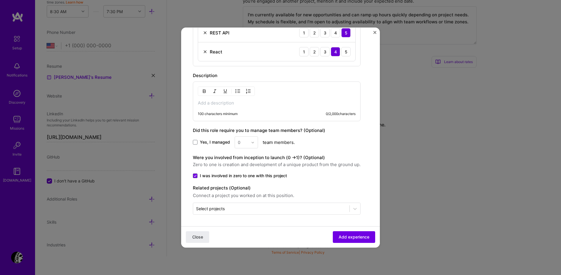
scroll to position [316, 0]
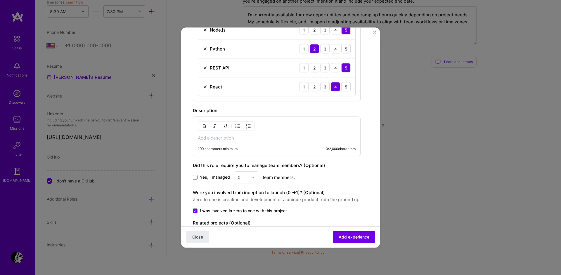
click at [219, 211] on span "I was involved in zero to one with this project" at bounding box center [243, 211] width 87 height 6
click at [0, 0] on input "I was involved in zero to one with this project" at bounding box center [0, 0] width 0 height 0
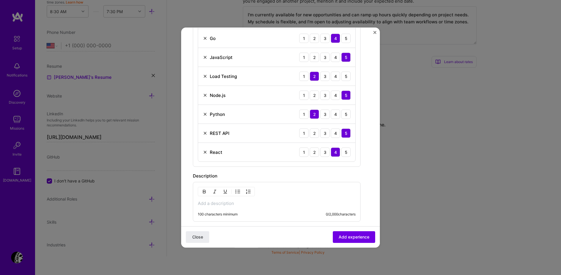
scroll to position [246, 0]
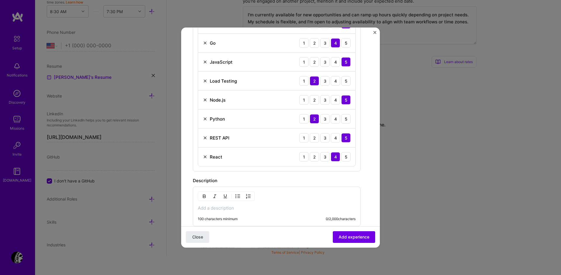
click at [258, 209] on p at bounding box center [277, 208] width 158 height 6
click at [353, 241] on button "Add experience" at bounding box center [354, 237] width 42 height 12
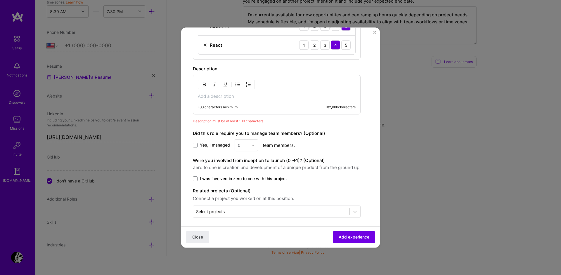
scroll to position [360, 0]
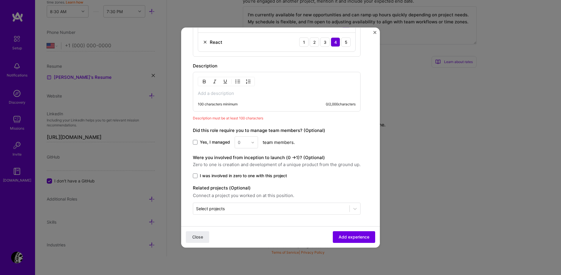
click at [232, 93] on p at bounding box center [277, 94] width 158 height 6
click at [237, 95] on p at bounding box center [277, 94] width 158 height 6
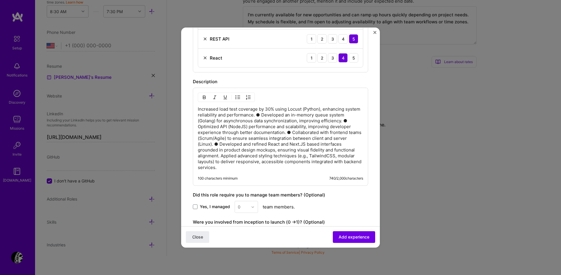
scroll to position [325, 0]
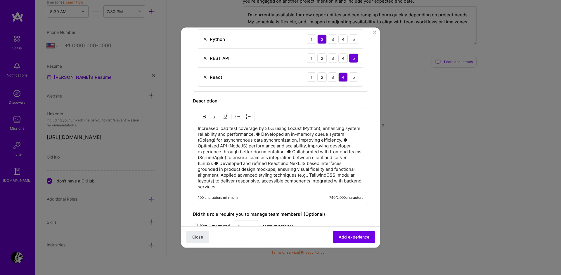
click at [273, 134] on p "Increased load test coverage by 30% using Locust (Python), enhancing system rel…" at bounding box center [280, 158] width 165 height 64
click at [347, 237] on span "Add experience" at bounding box center [353, 237] width 31 height 6
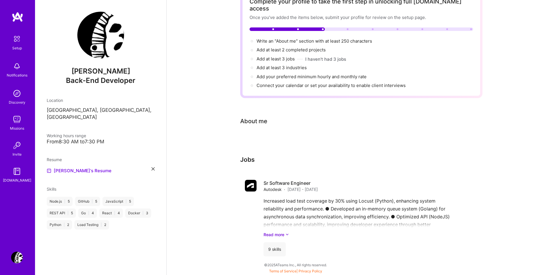
scroll to position [35, 0]
